Goal: Find contact information: Find contact information

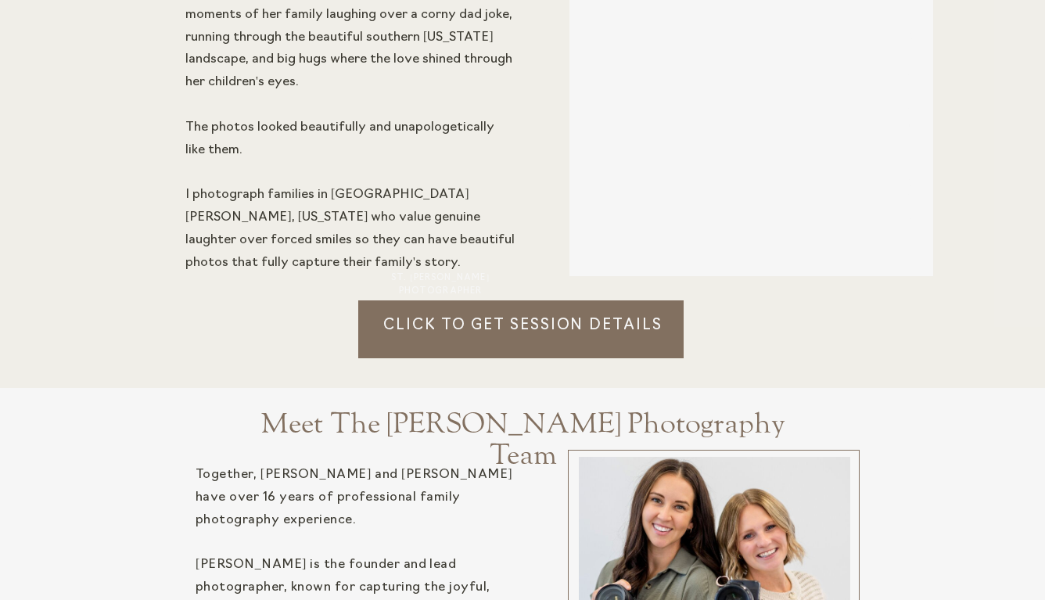
scroll to position [1480, 0]
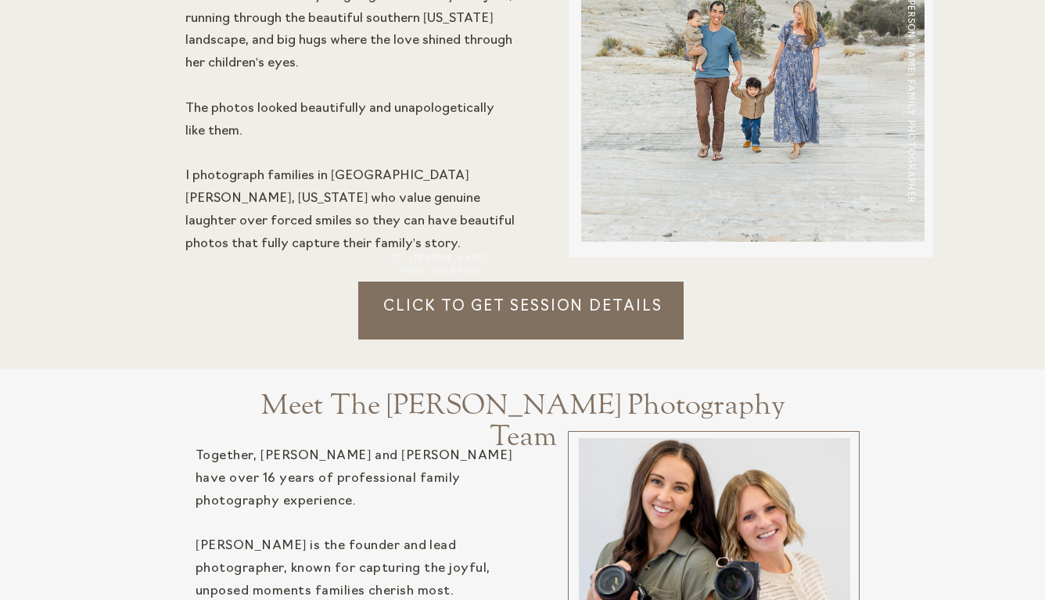
click at [569, 303] on p "Click to Get session details" at bounding box center [522, 317] width 329 height 43
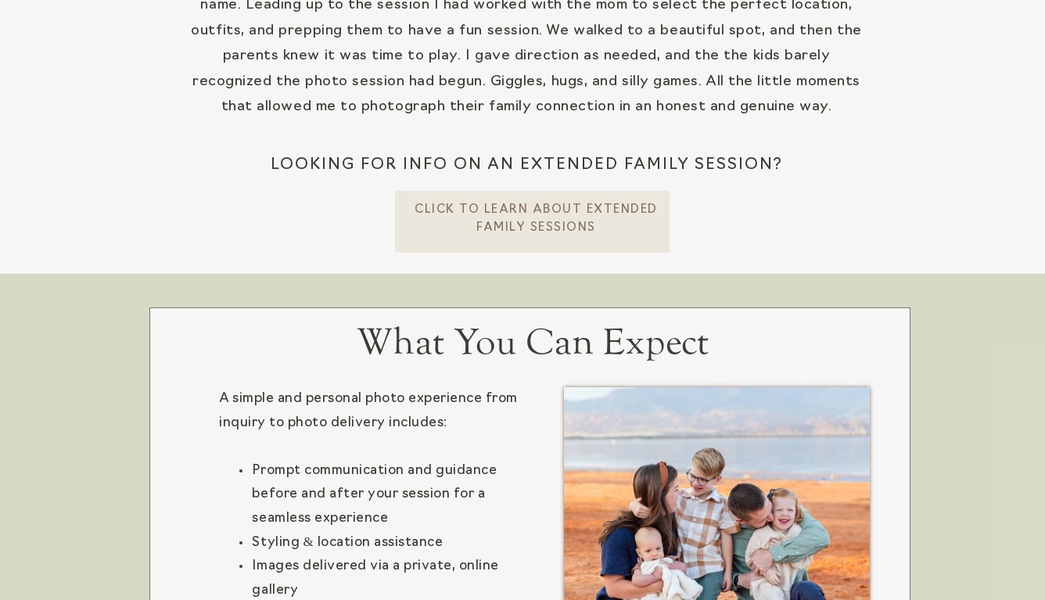
scroll to position [651, 0]
click at [564, 228] on p "CLick To learn about extended Family Sessions" at bounding box center [536, 217] width 245 height 32
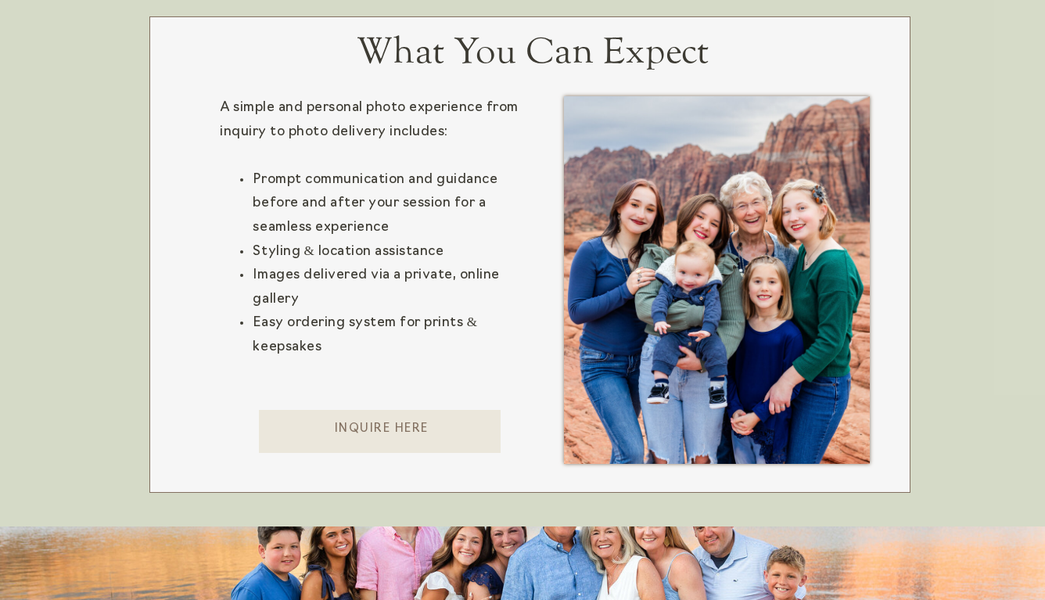
scroll to position [803, 0]
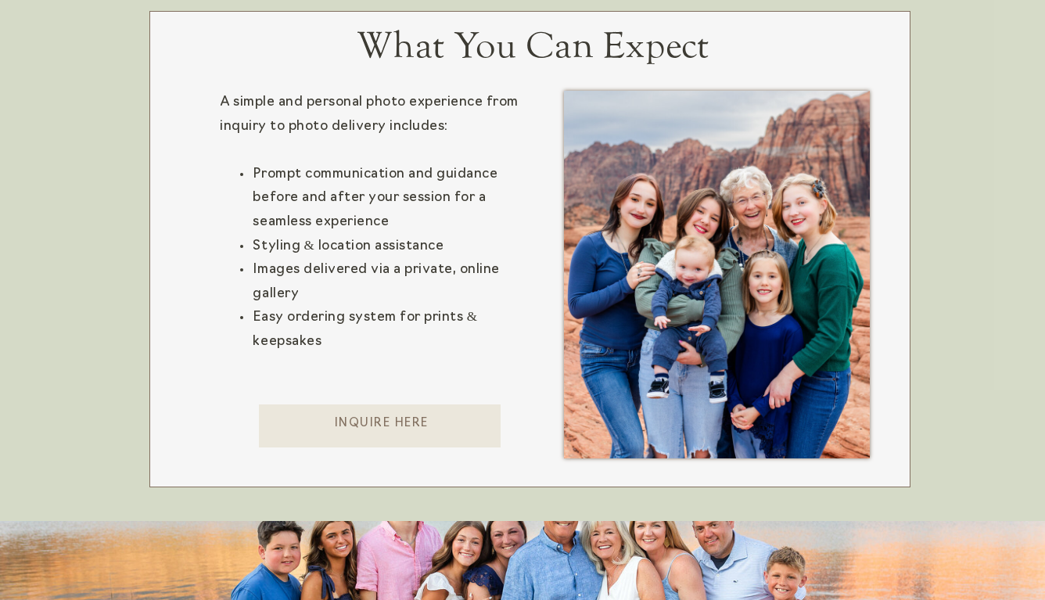
click at [402, 421] on p "Inquire here" at bounding box center [381, 431] width 245 height 32
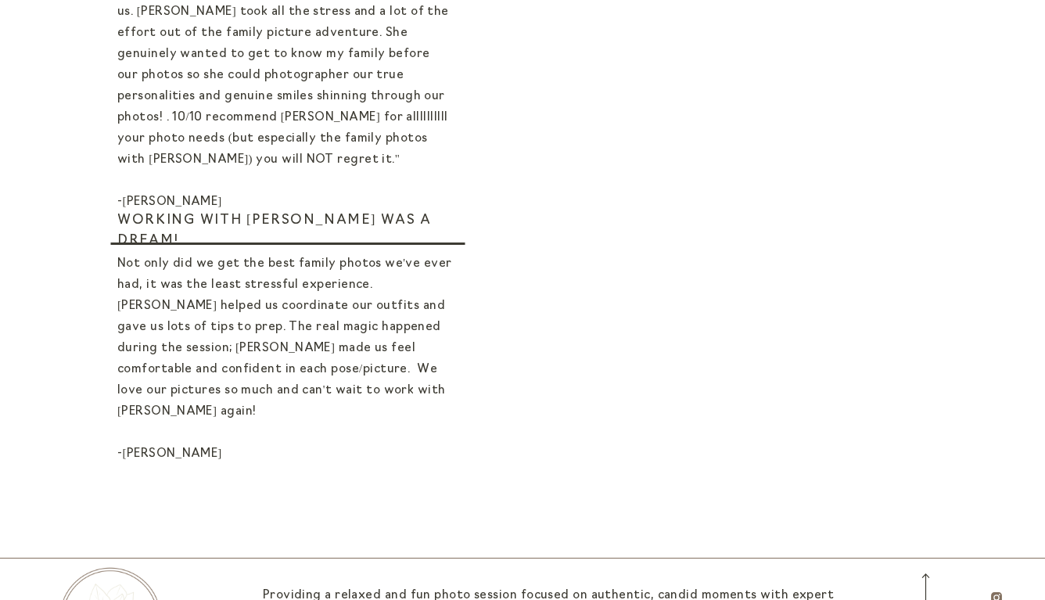
scroll to position [1076, 0]
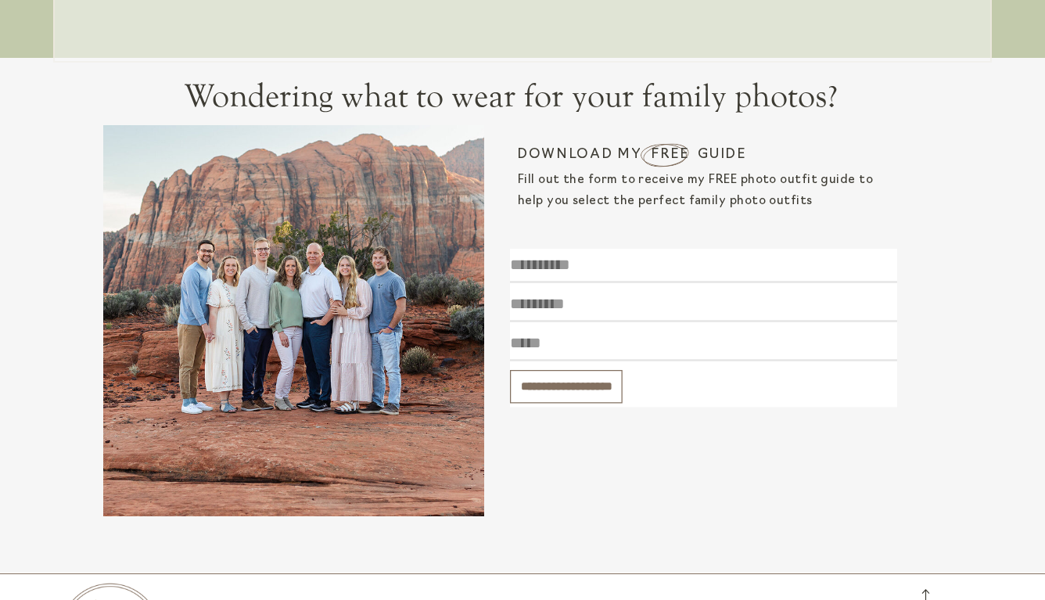
scroll to position [1094, 0]
